Goal: Transaction & Acquisition: Obtain resource

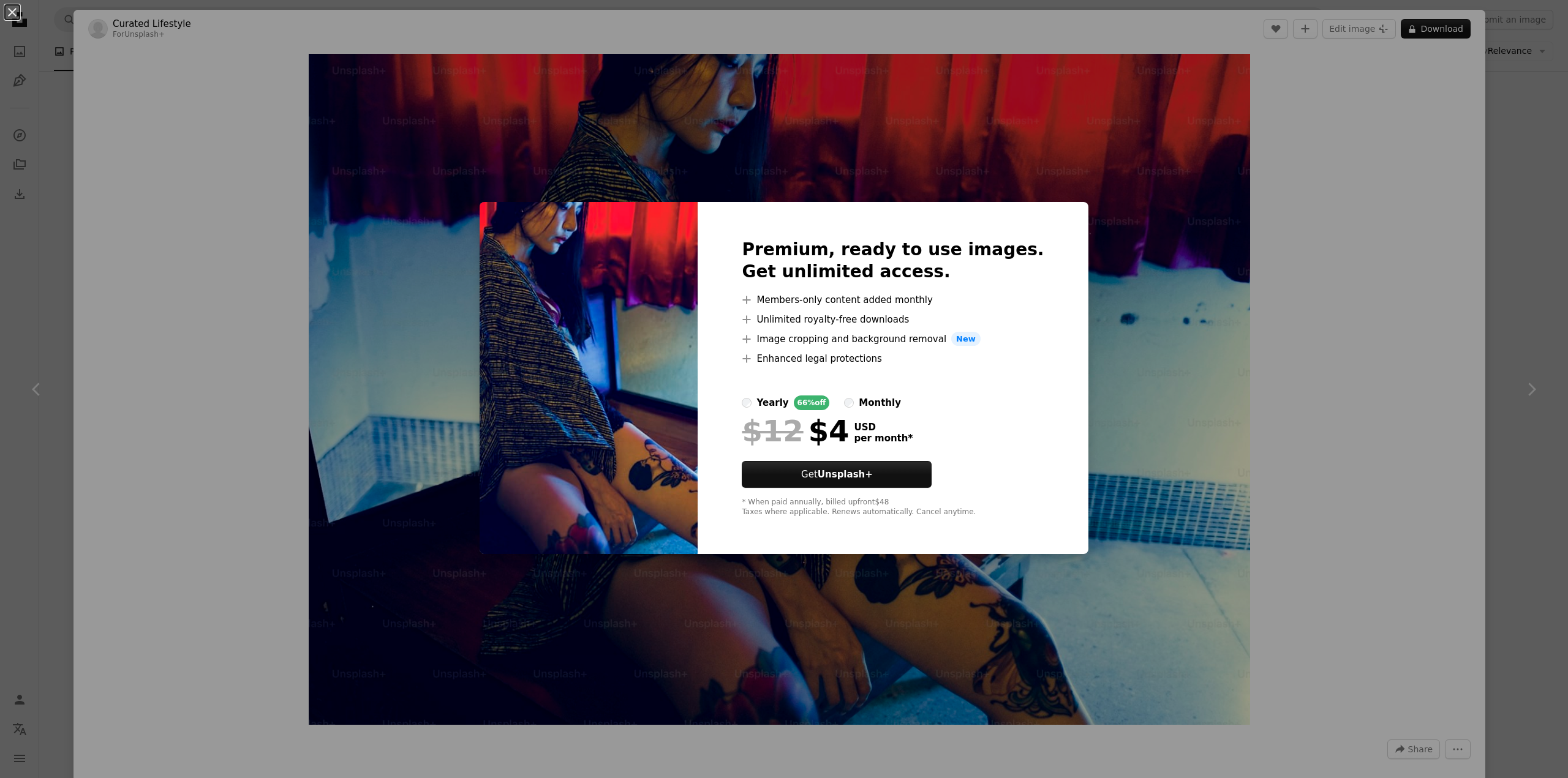
scroll to position [11704, 0]
click at [1274, 391] on div "An X shape Premium, ready to use images. Get unlimited access. A plus sign Memb…" at bounding box center [784, 389] width 1568 height 778
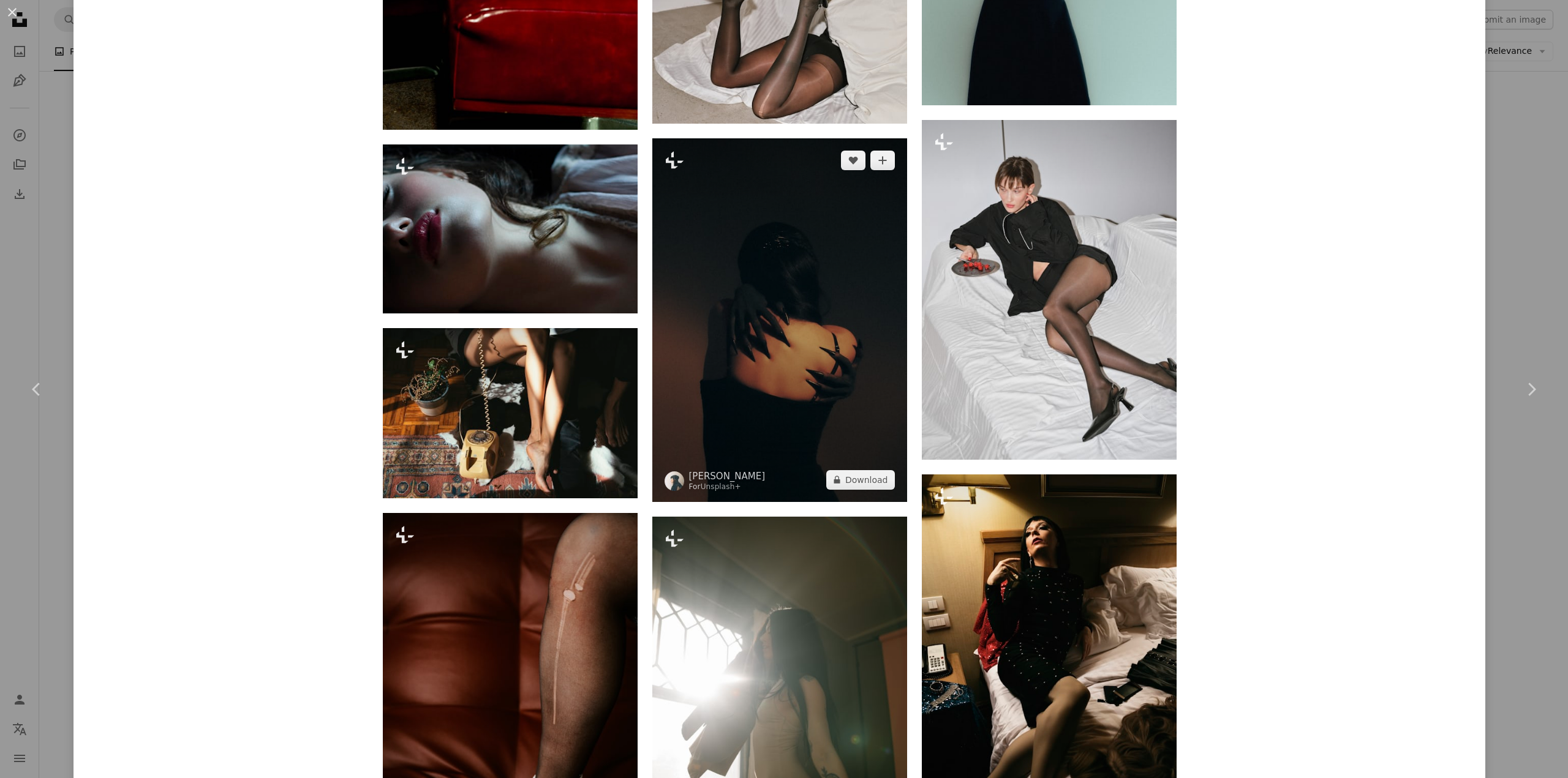
scroll to position [1592, 0]
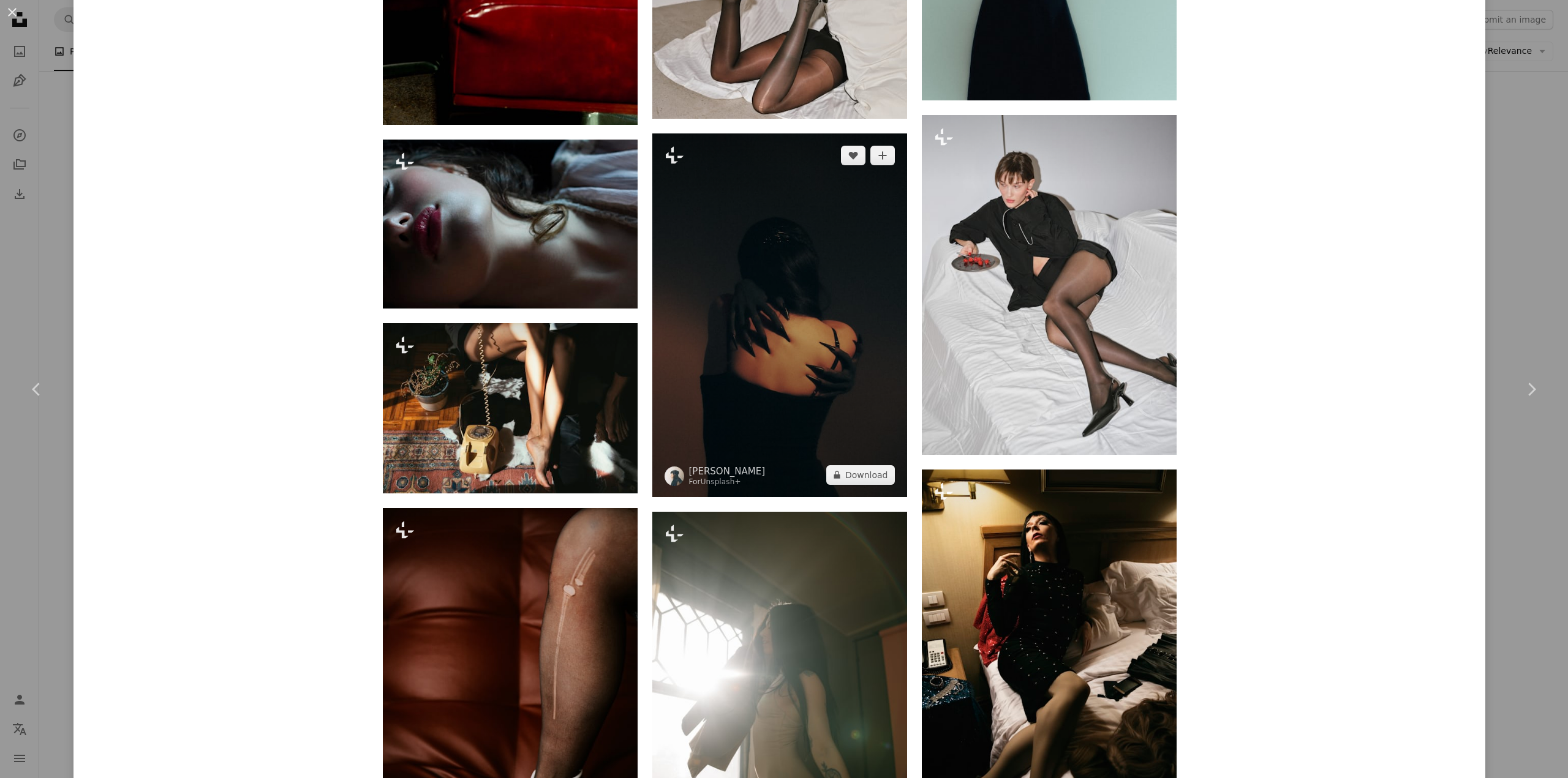
click at [860, 339] on img at bounding box center [779, 315] width 255 height 363
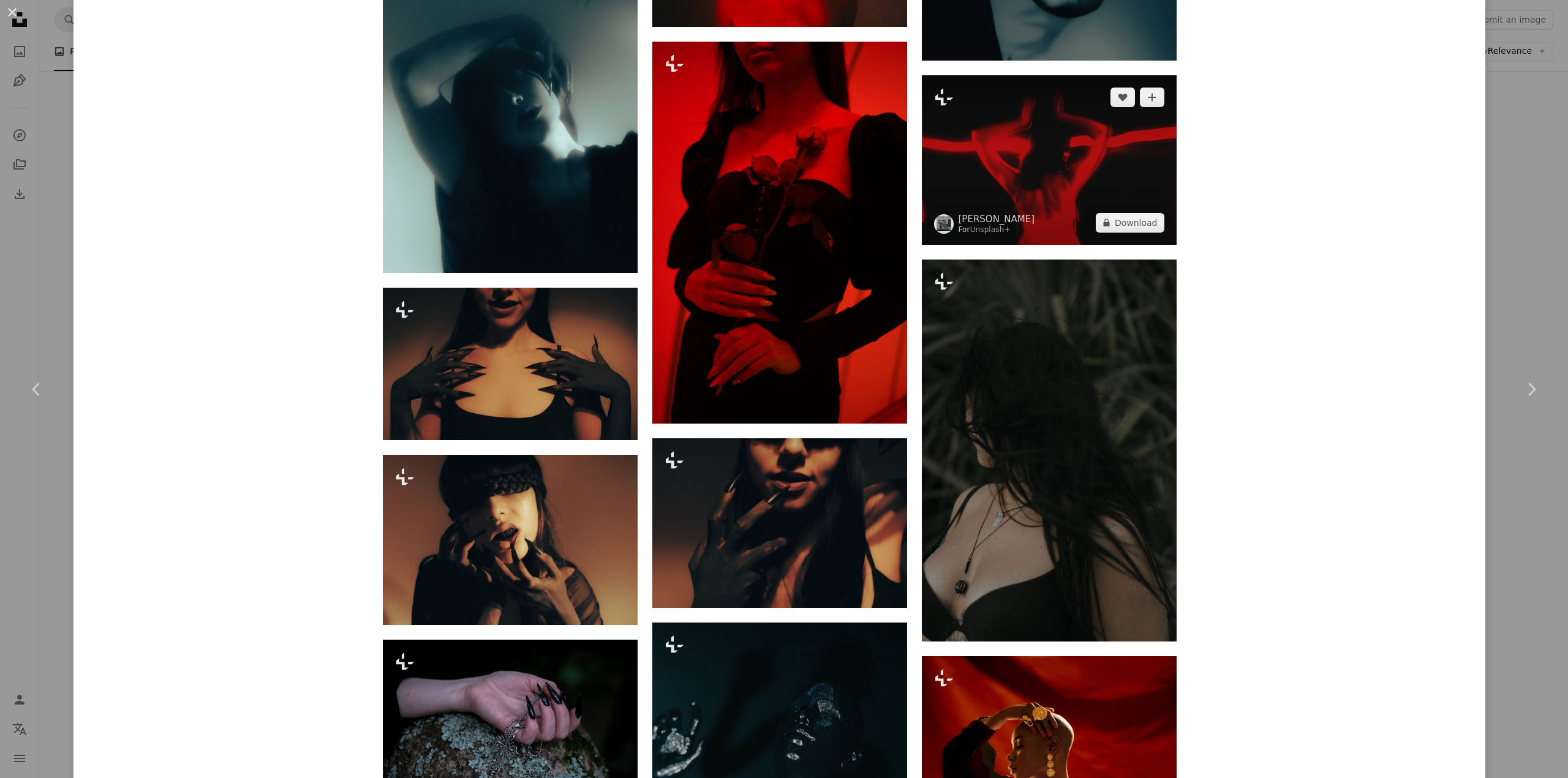
scroll to position [2388, 0]
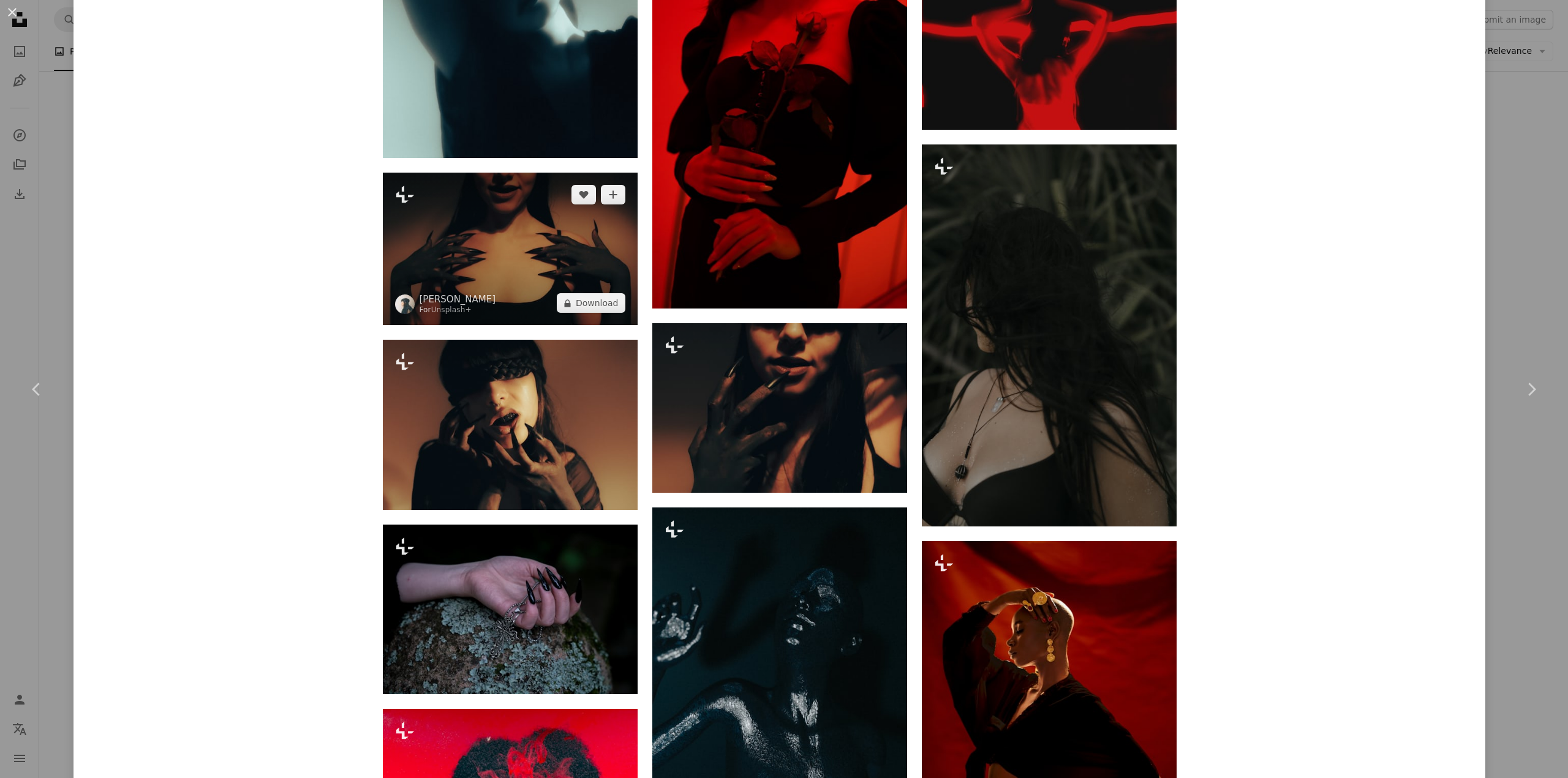
click at [561, 251] on img at bounding box center [509, 249] width 255 height 153
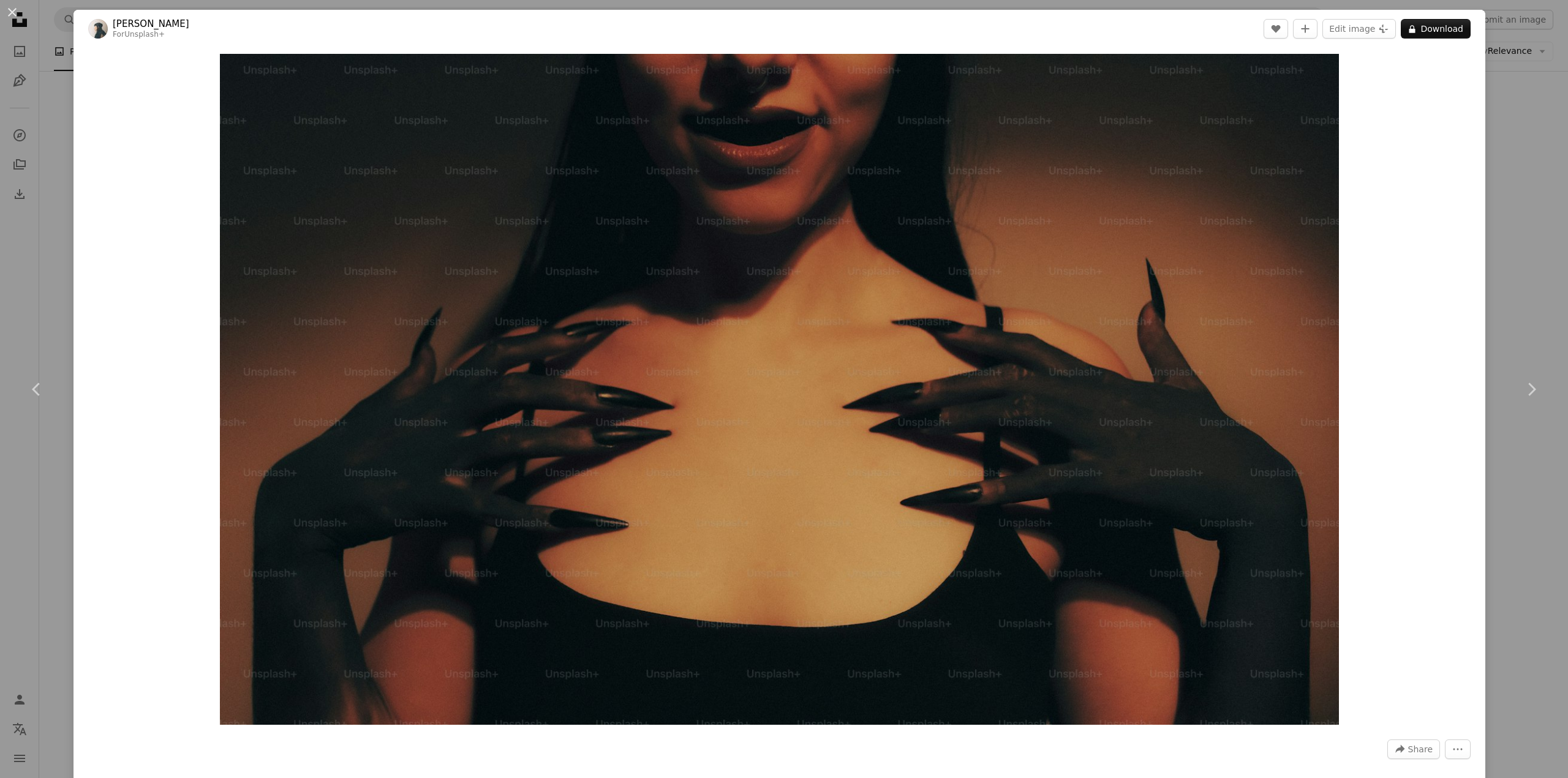
click at [1512, 135] on div "An X shape Chevron left Chevron right [PERSON_NAME] For Unsplash+ A heart A plu…" at bounding box center [784, 389] width 1568 height 778
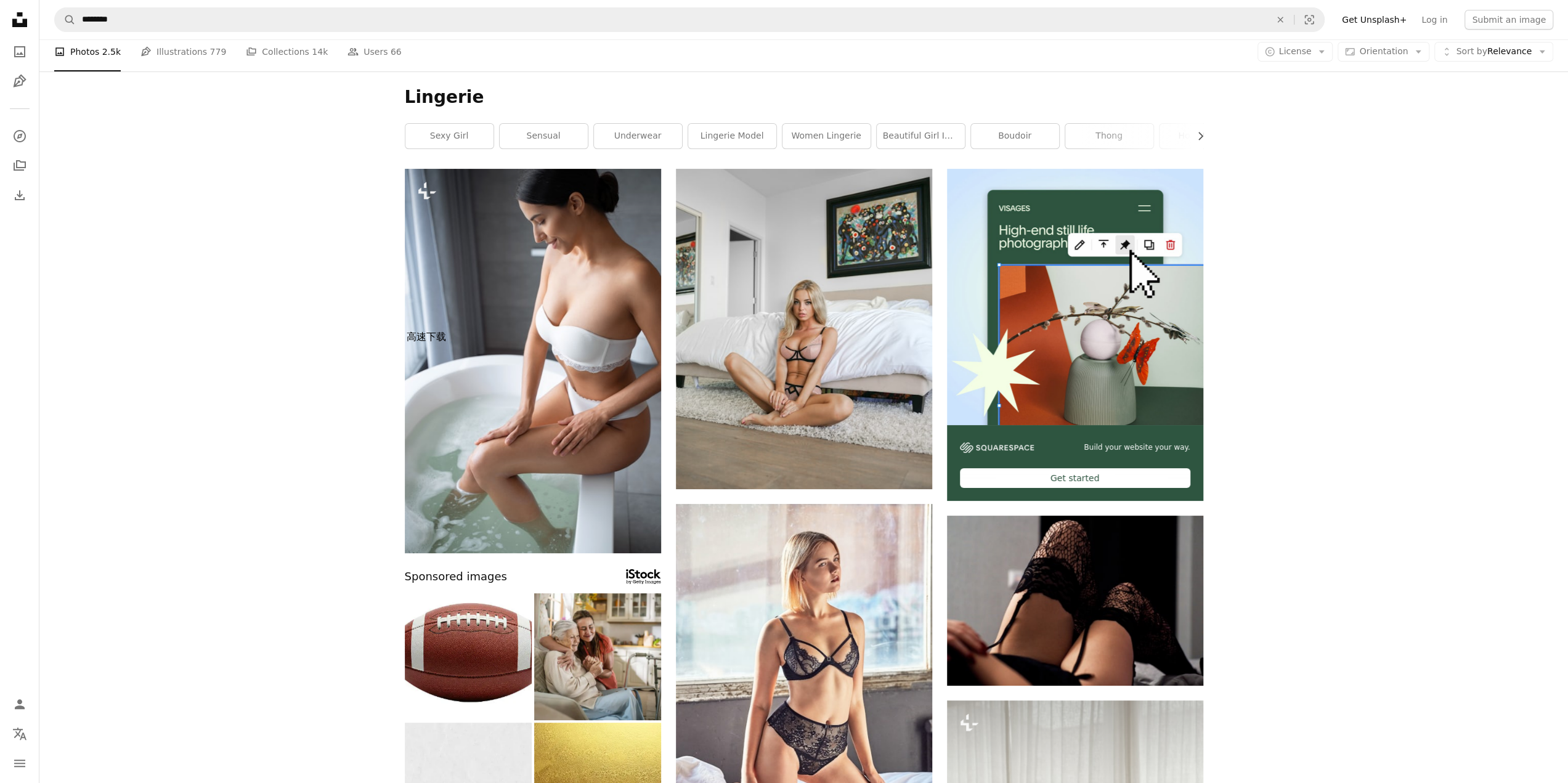
click at [18, 21] on icon "Unsplash logo Unsplash Home" at bounding box center [20, 20] width 25 height 25
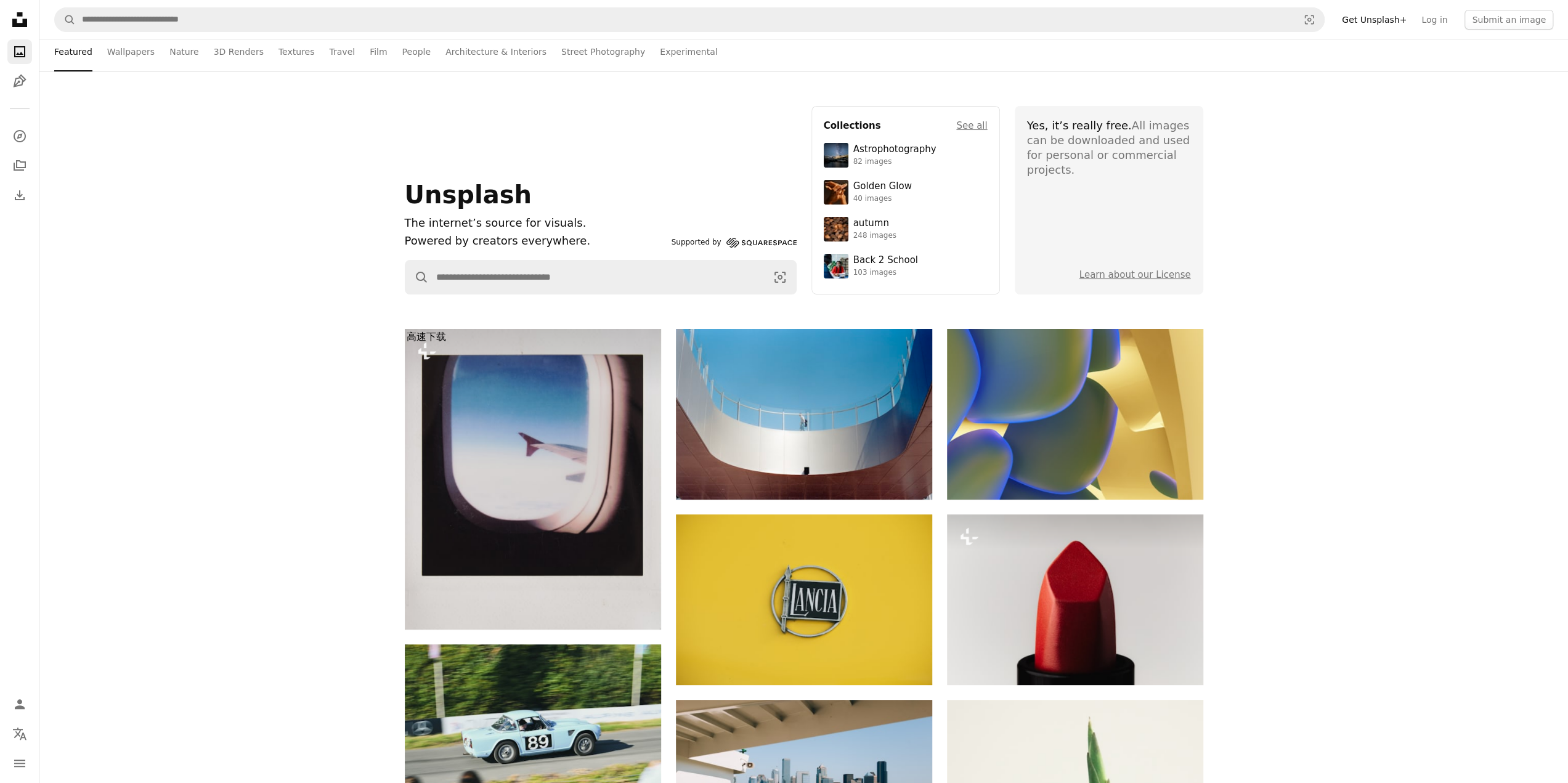
click at [1400, 108] on div "Unsplash The internet’s source for visuals. Powered by creators everywhere. Sup…" at bounding box center [803, 200] width 1528 height 189
click at [1439, 23] on link "Log in" at bounding box center [1434, 19] width 41 height 20
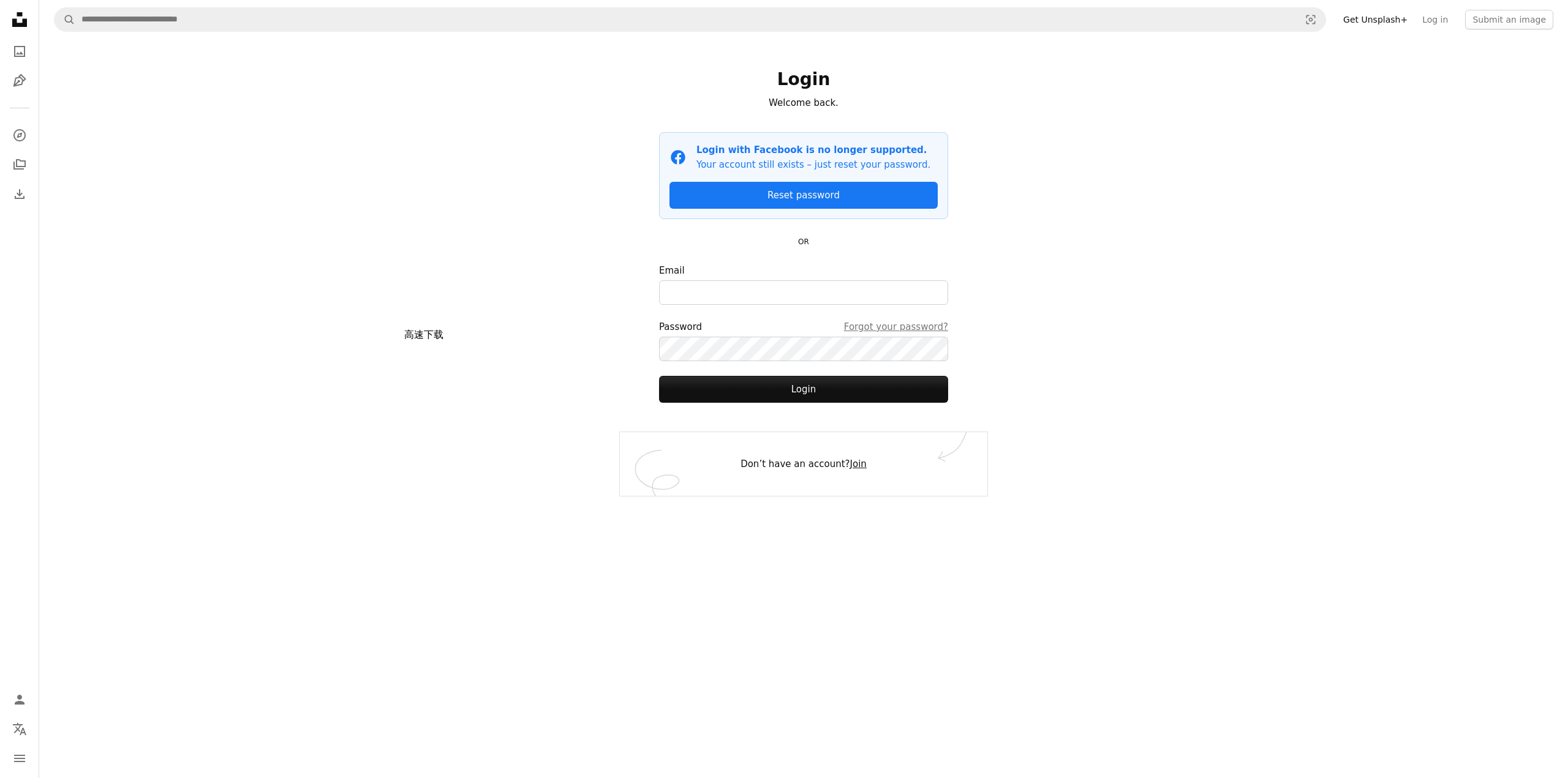
click at [862, 462] on link "Join" at bounding box center [858, 465] width 16 height 11
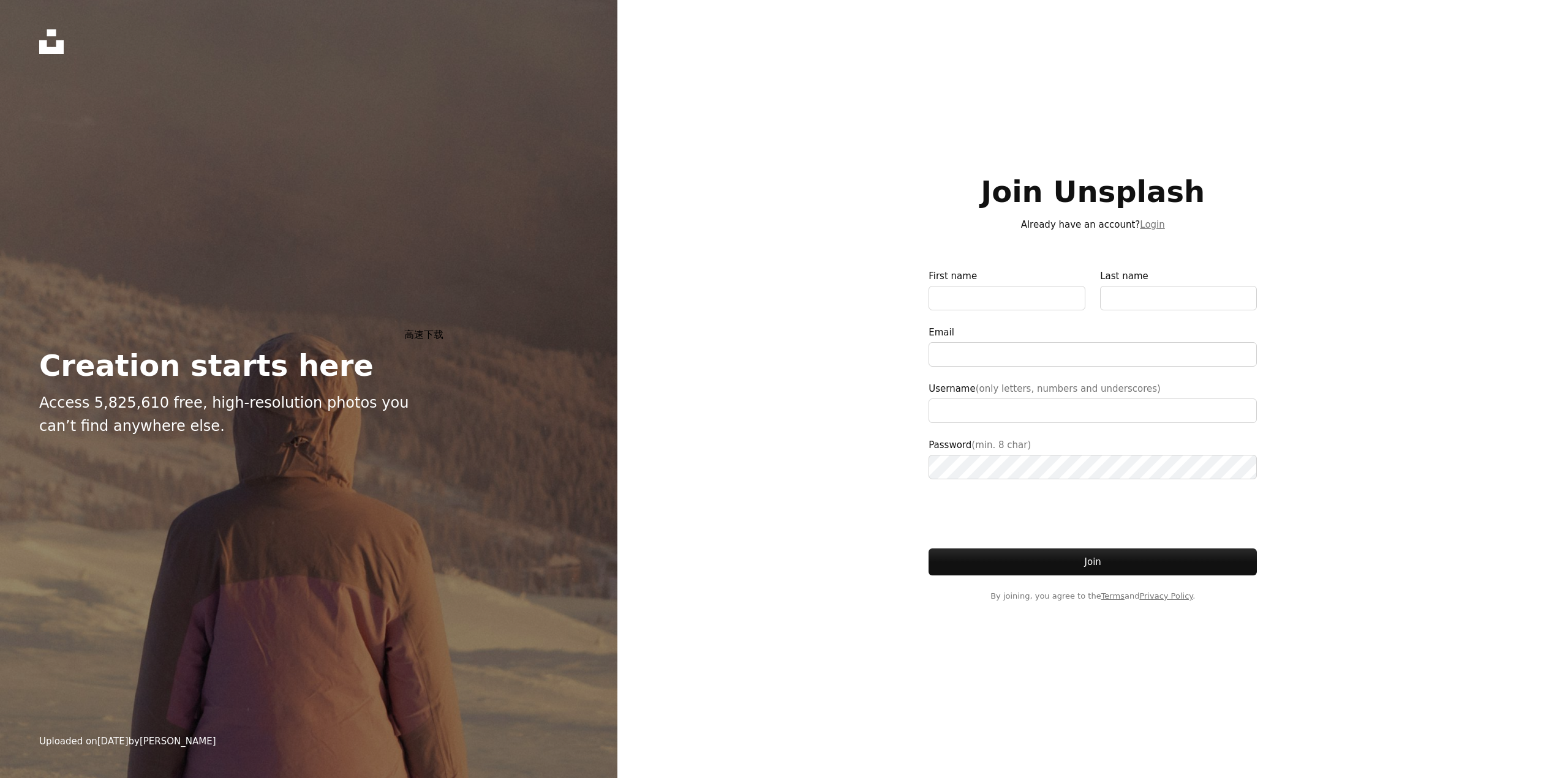
type input "**********"
click at [1025, 303] on input "First name" at bounding box center [1007, 298] width 157 height 25
drag, startPoint x: 929, startPoint y: 274, endPoint x: 970, endPoint y: 274, distance: 41.0
click at [970, 274] on label "First name" at bounding box center [1007, 290] width 157 height 42
click at [999, 290] on input "First name" at bounding box center [1007, 298] width 157 height 25
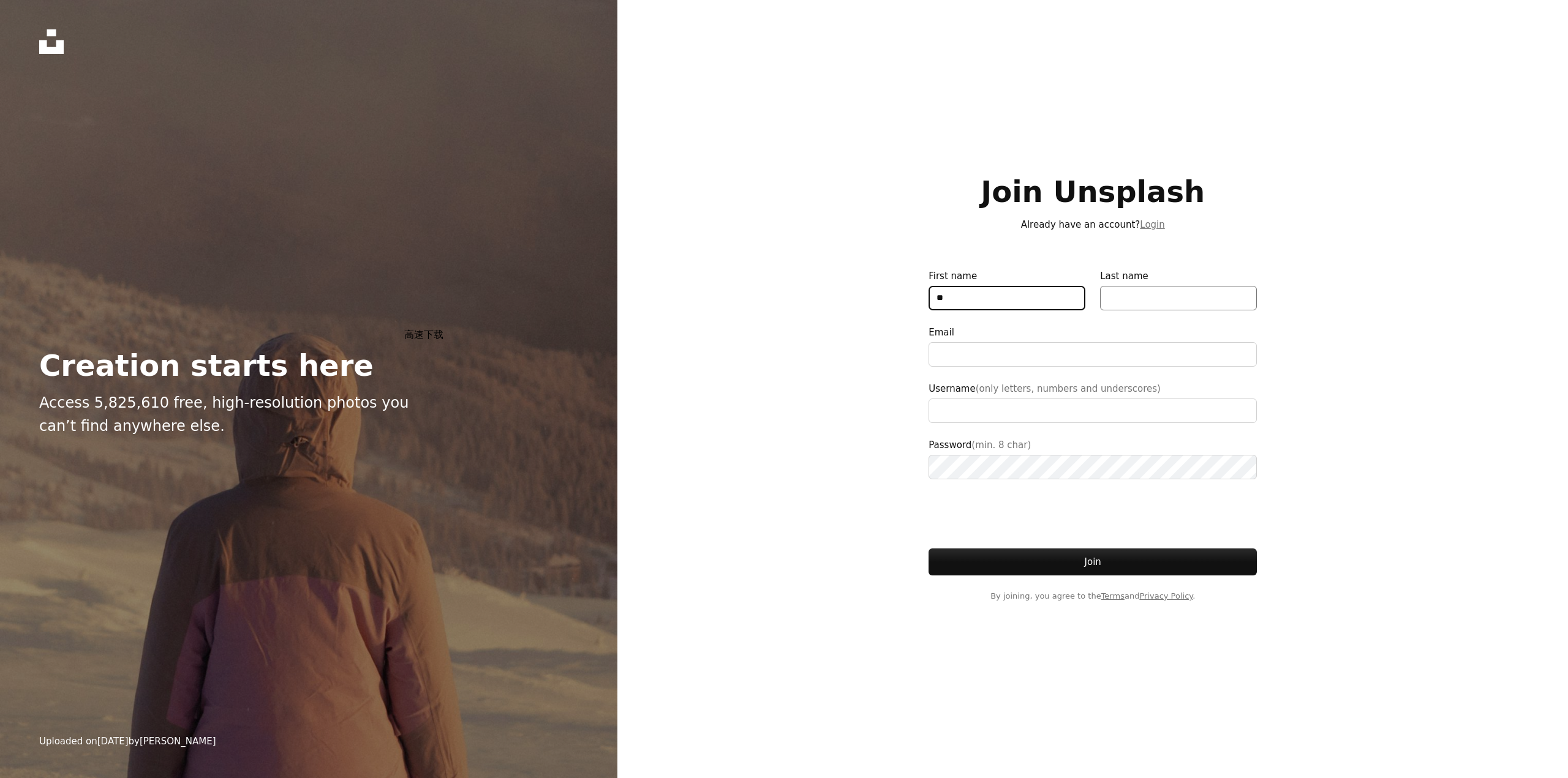
type input "*"
